Goal: Information Seeking & Learning: Learn about a topic

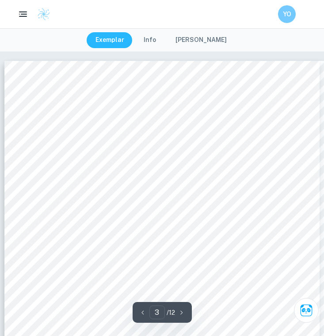
scroll to position [1152, 15]
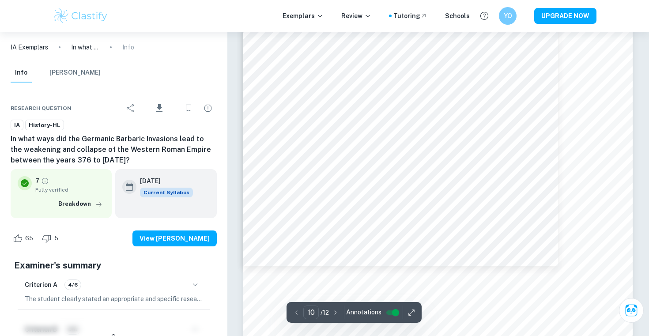
scroll to position [5406, 0]
type input "6"
click at [99, 6] on div "Exemplars Review Tutoring Schools YO UPGRADE NOW" at bounding box center [324, 16] width 649 height 32
click at [99, 11] on img at bounding box center [81, 16] width 56 height 18
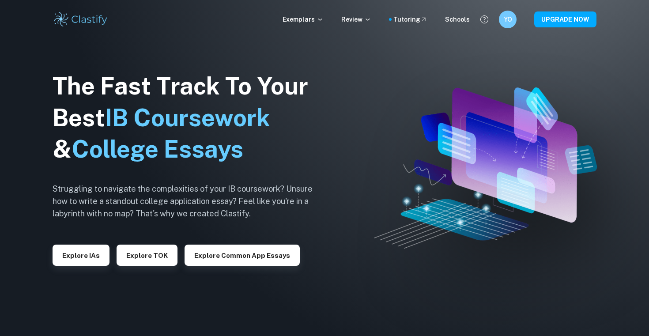
click at [73, 240] on div "Explore IAs" at bounding box center [81, 252] width 57 height 28
click at [73, 245] on button "Explore IAs" at bounding box center [81, 255] width 57 height 21
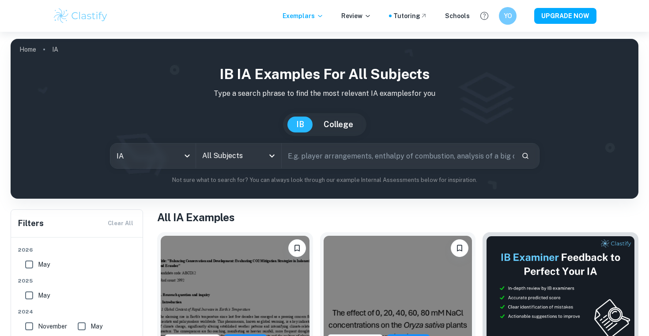
click at [215, 165] on div "All Subjects" at bounding box center [238, 155] width 85 height 25
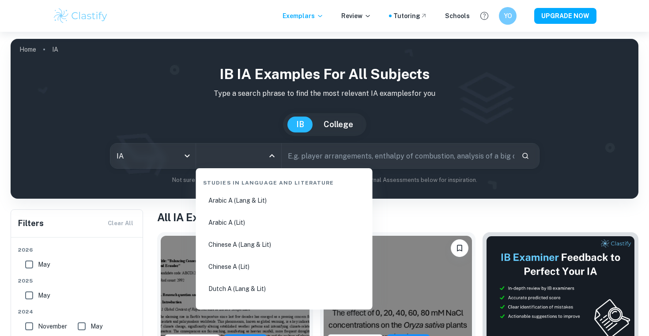
click at [235, 193] on li "Arabic A (Lang & Lit)" at bounding box center [285, 200] width 170 height 20
type input "Arabic A (Lang & Lit)"
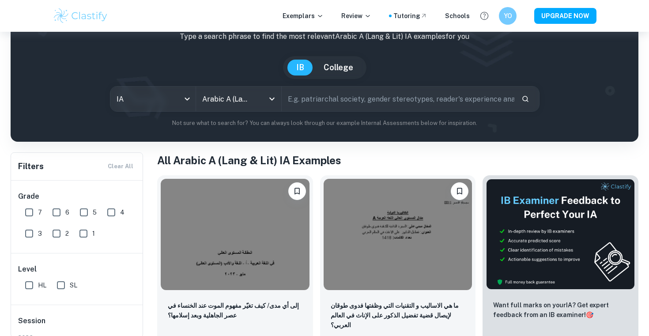
scroll to position [72, 0]
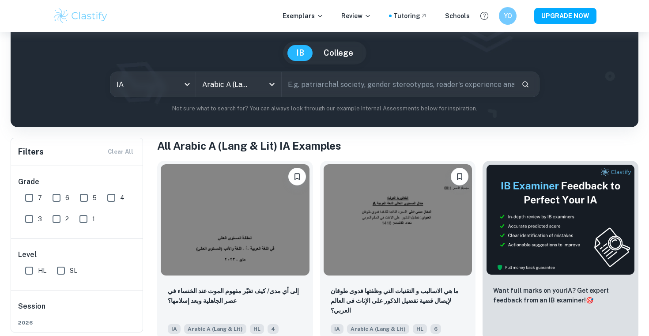
click at [246, 99] on div "IB Arabic A (Lang & Lit) IA examples Type a search phrase to find the most rele…" at bounding box center [325, 52] width 614 height 121
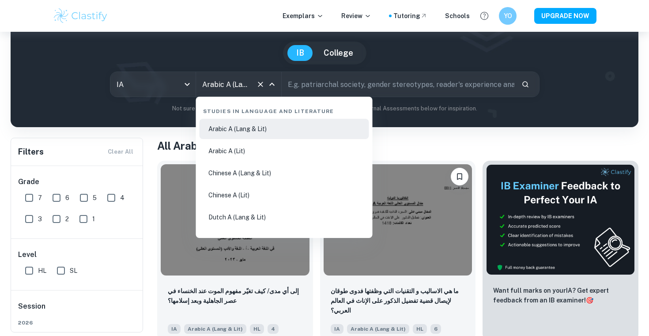
click at [249, 88] on input "Arabic A (Lang & Lit)" at bounding box center [226, 84] width 53 height 17
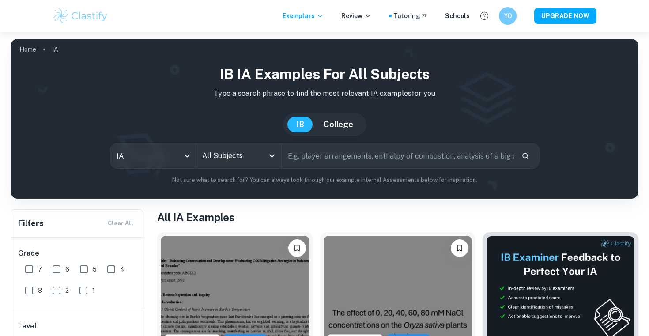
click at [244, 150] on input "All Subjects" at bounding box center [232, 155] width 64 height 17
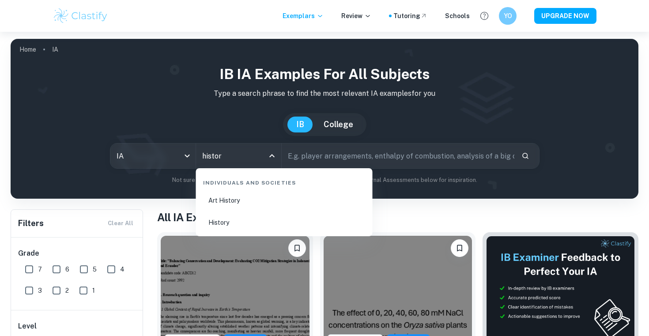
type input "history"
click at [216, 223] on li "History" at bounding box center [285, 222] width 170 height 20
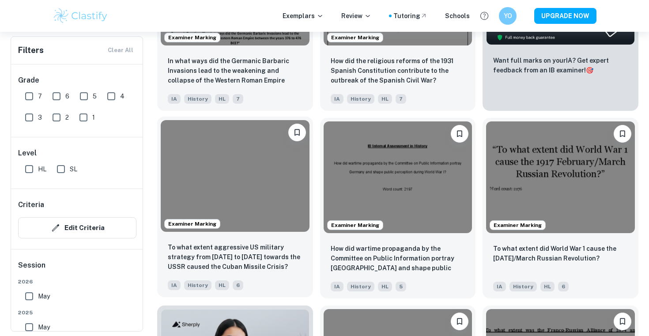
scroll to position [317, 0]
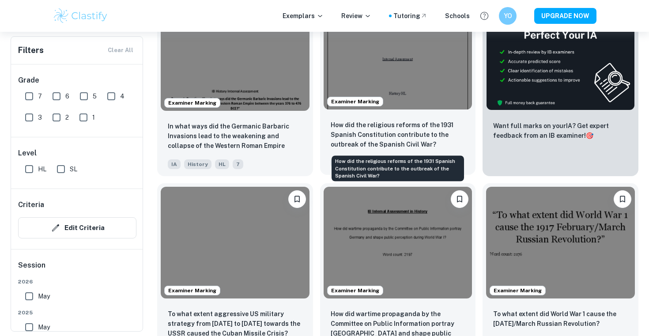
click at [323, 122] on p "How did the religious reforms of the 1931 Spanish Constitution contribute to th…" at bounding box center [398, 134] width 135 height 29
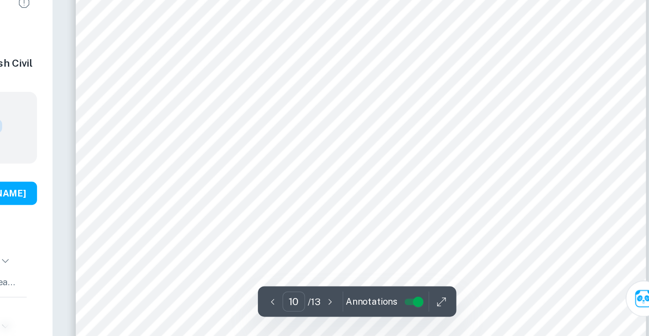
scroll to position [5407, 0]
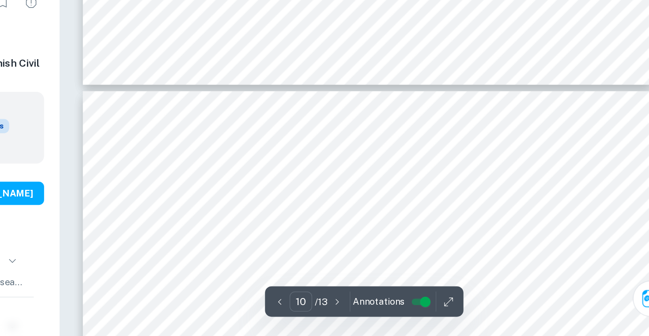
type input "11"
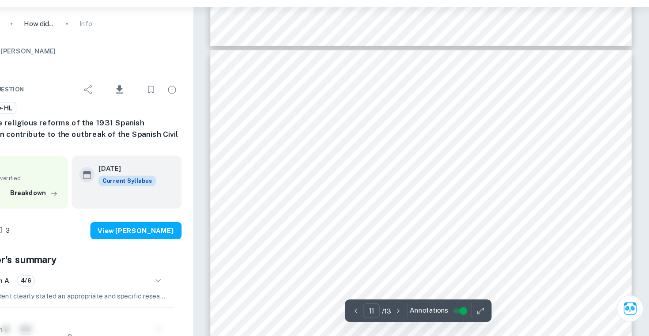
scroll to position [5703, 0]
